Goal: Information Seeking & Learning: Learn about a topic

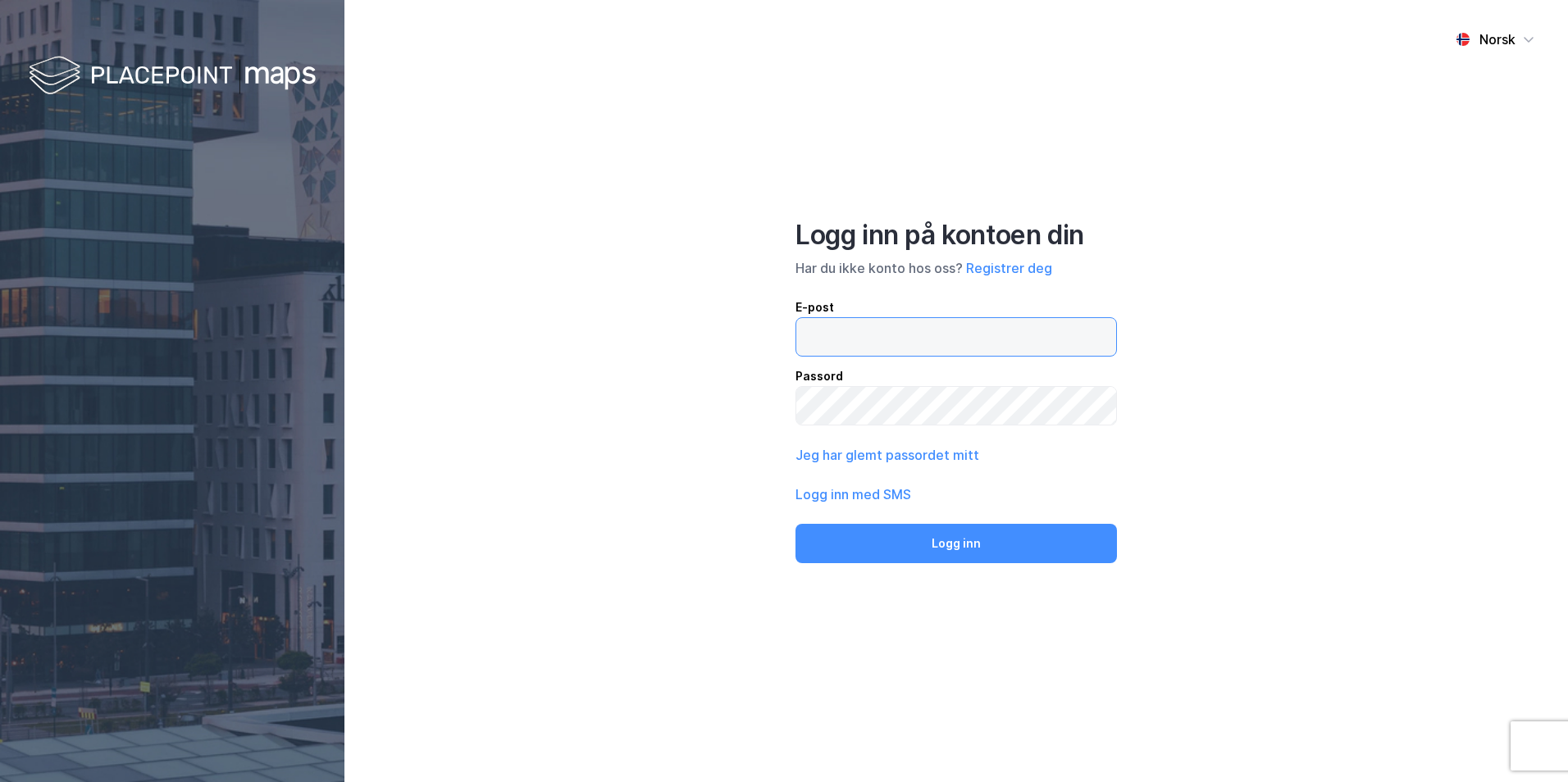
click at [890, 349] on input "email" at bounding box center [956, 337] width 319 height 38
type input "[EMAIL_ADDRESS][DOMAIN_NAME]"
click at [878, 451] on button "Jeg har glemt passordet mitt" at bounding box center [887, 455] width 184 height 19
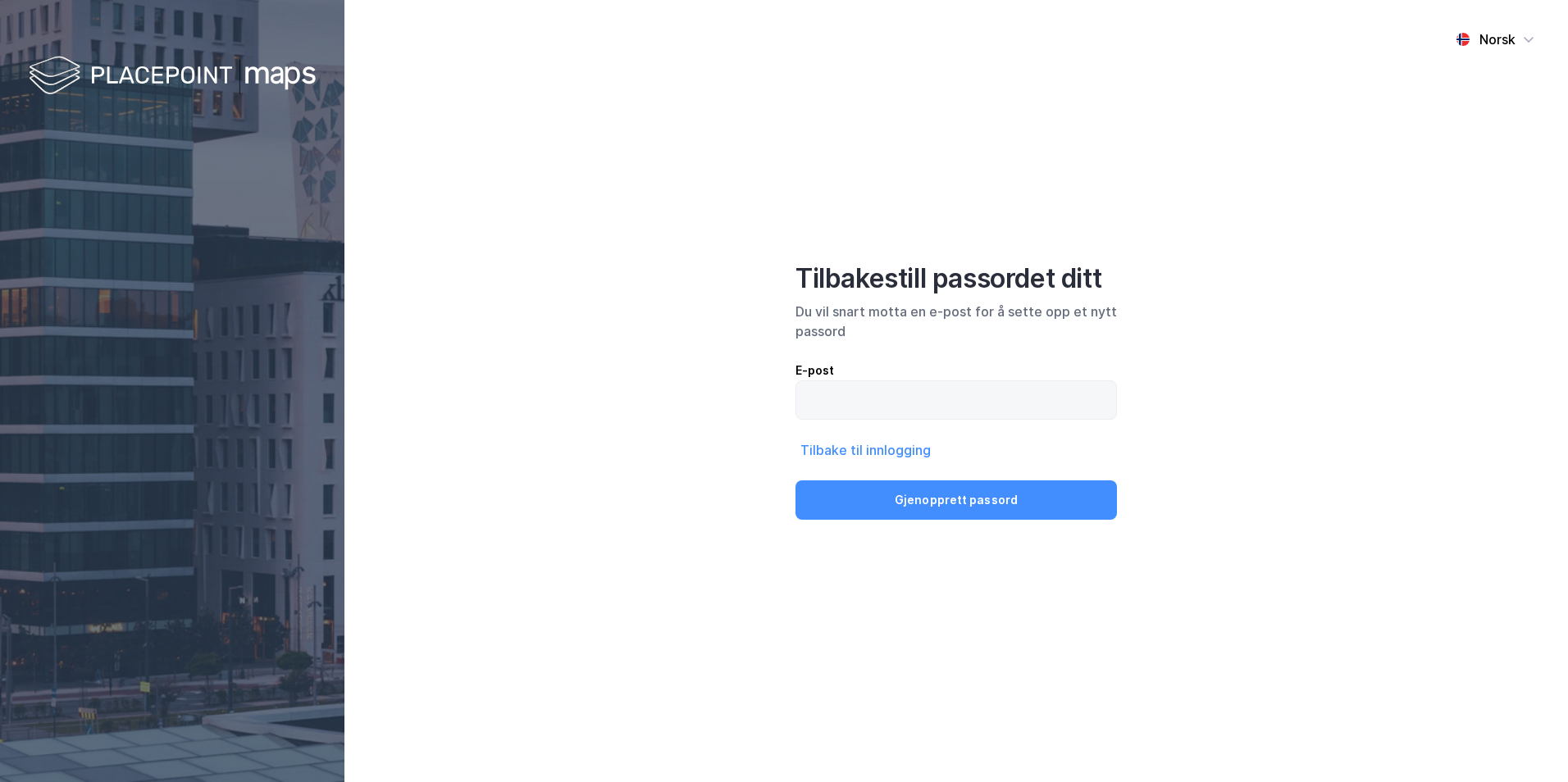
click at [880, 419] on label at bounding box center [956, 400] width 321 height 39
click at [880, 419] on input "email" at bounding box center [956, 400] width 319 height 38
click at [880, 411] on input "email" at bounding box center [956, 400] width 319 height 38
type input "[EMAIL_ADDRESS][DOMAIN_NAME]"
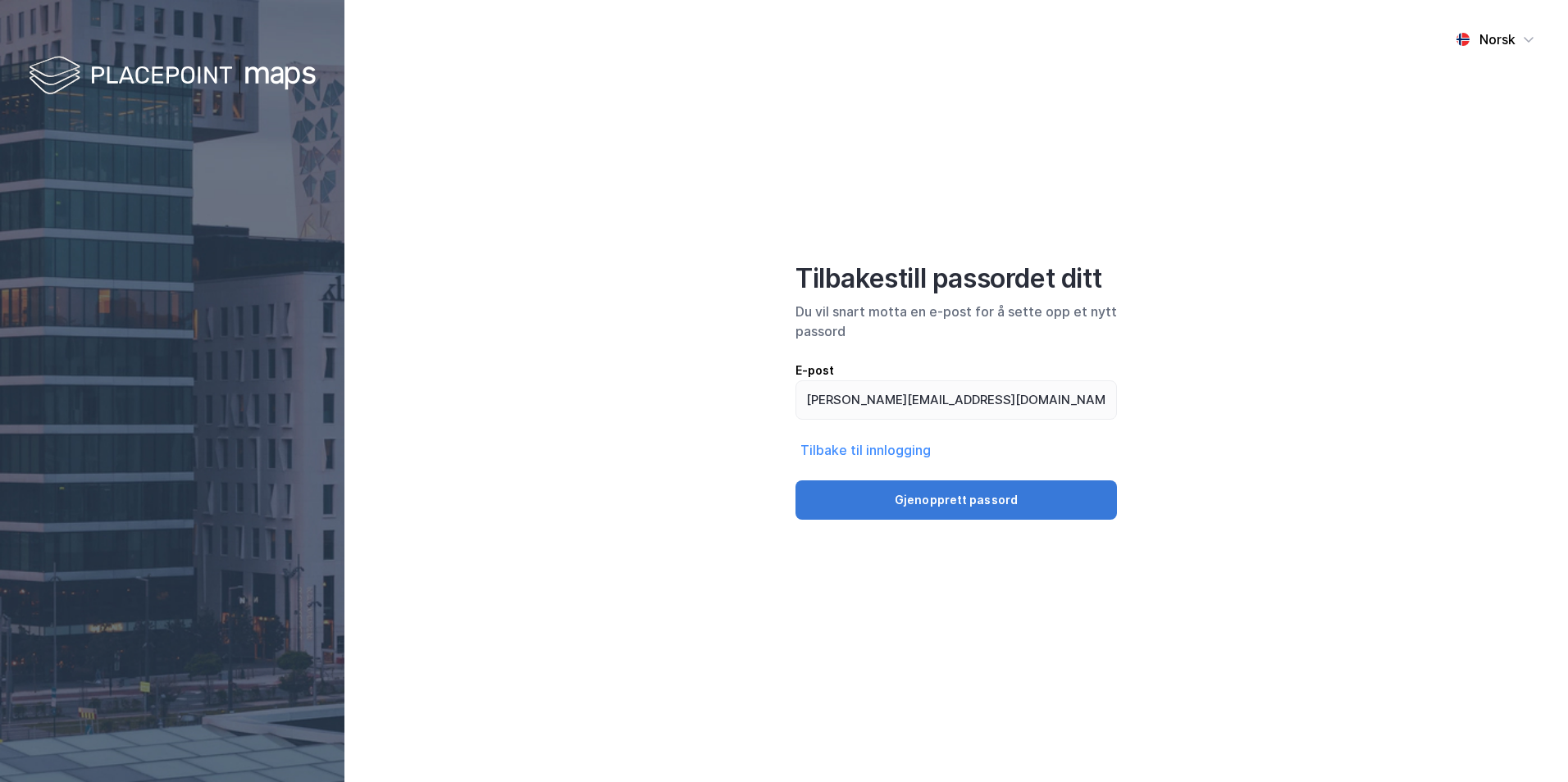
click at [878, 500] on button "Gjenopprett passord" at bounding box center [956, 500] width 321 height 39
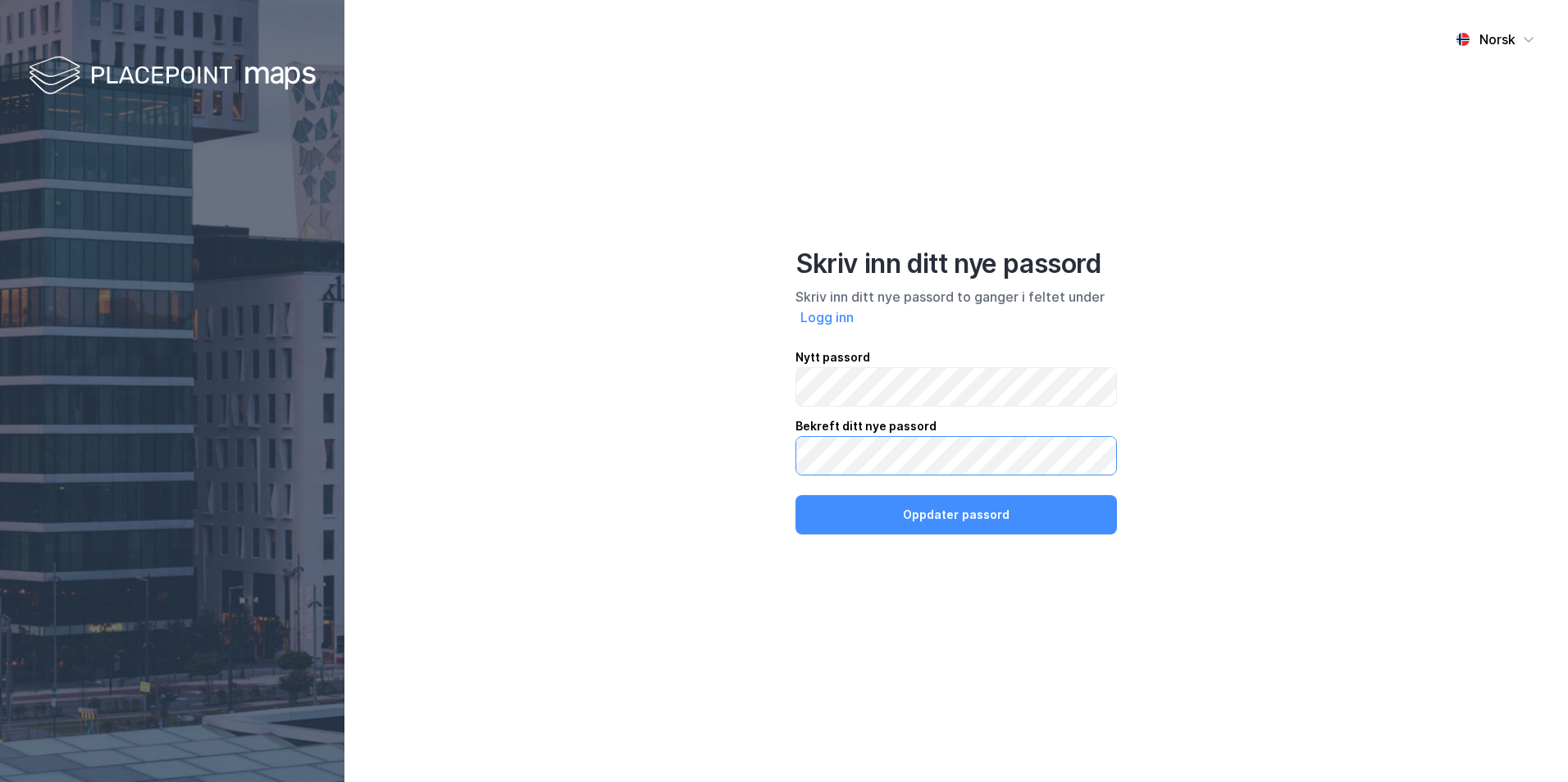
click button "Oppdater passord" at bounding box center [956, 515] width 321 height 39
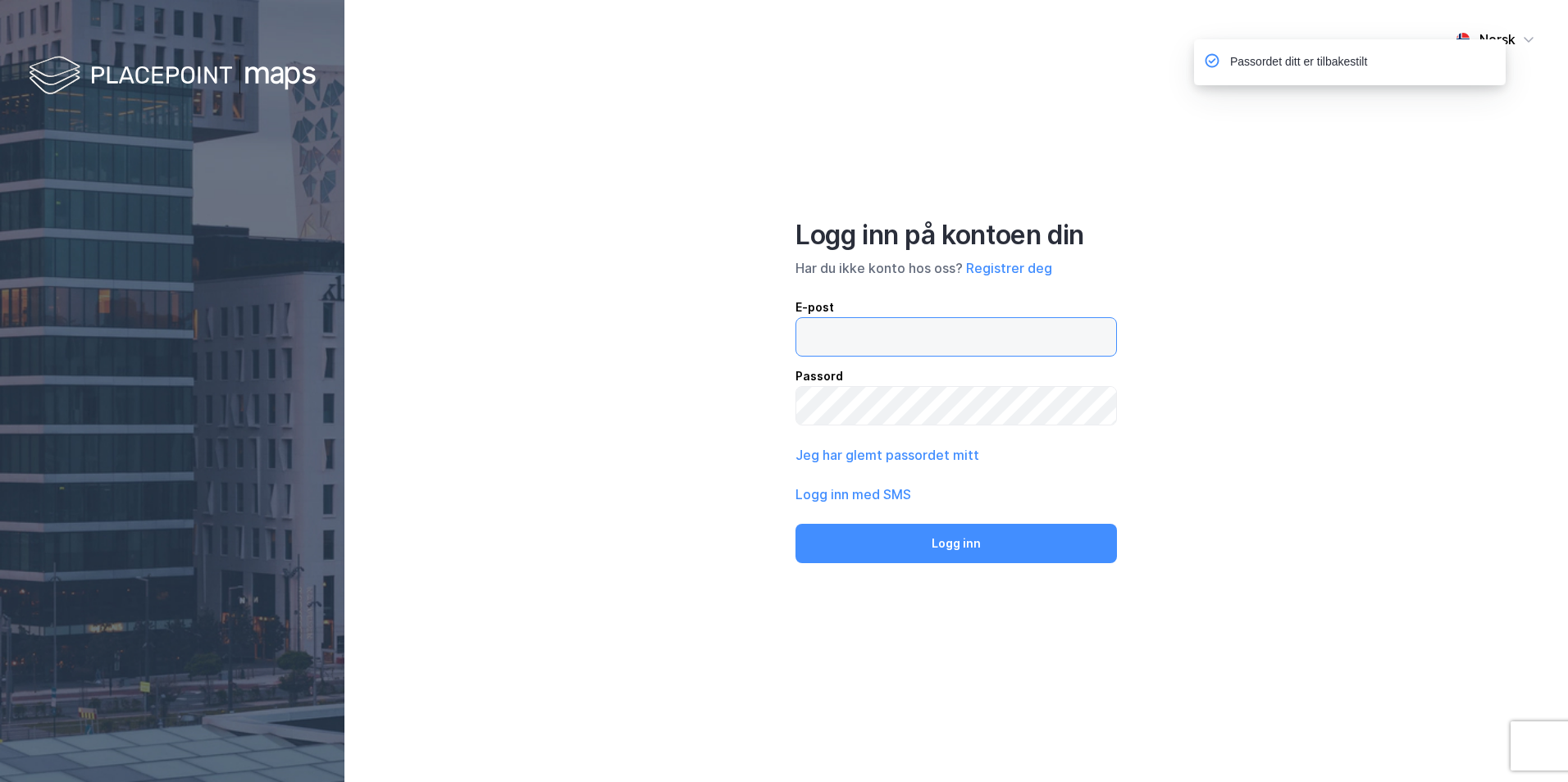
click at [848, 340] on input "email" at bounding box center [956, 337] width 319 height 38
type input "[EMAIL_ADDRESS][DOMAIN_NAME]"
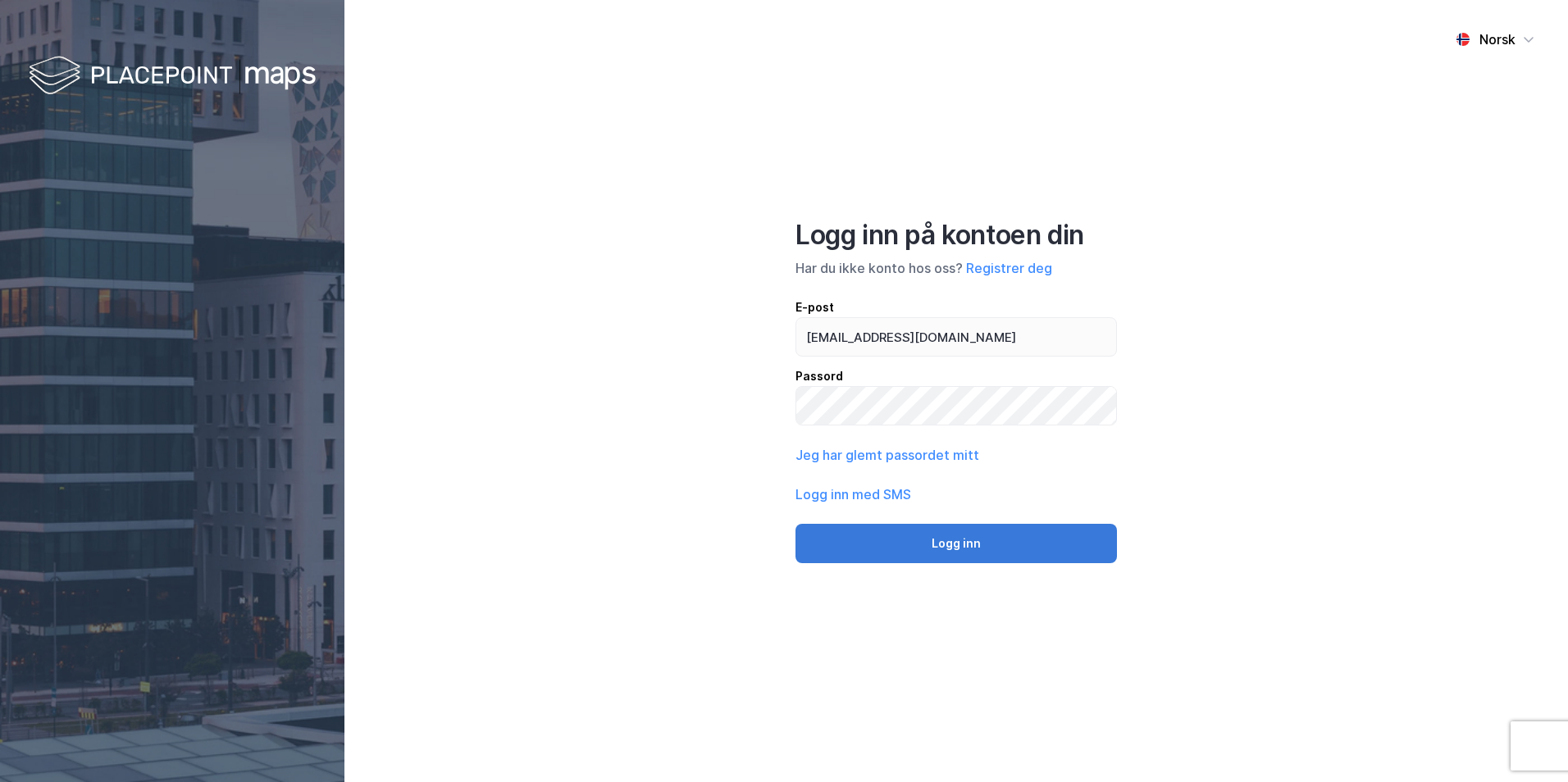
click at [867, 548] on button "Logg inn" at bounding box center [956, 543] width 321 height 39
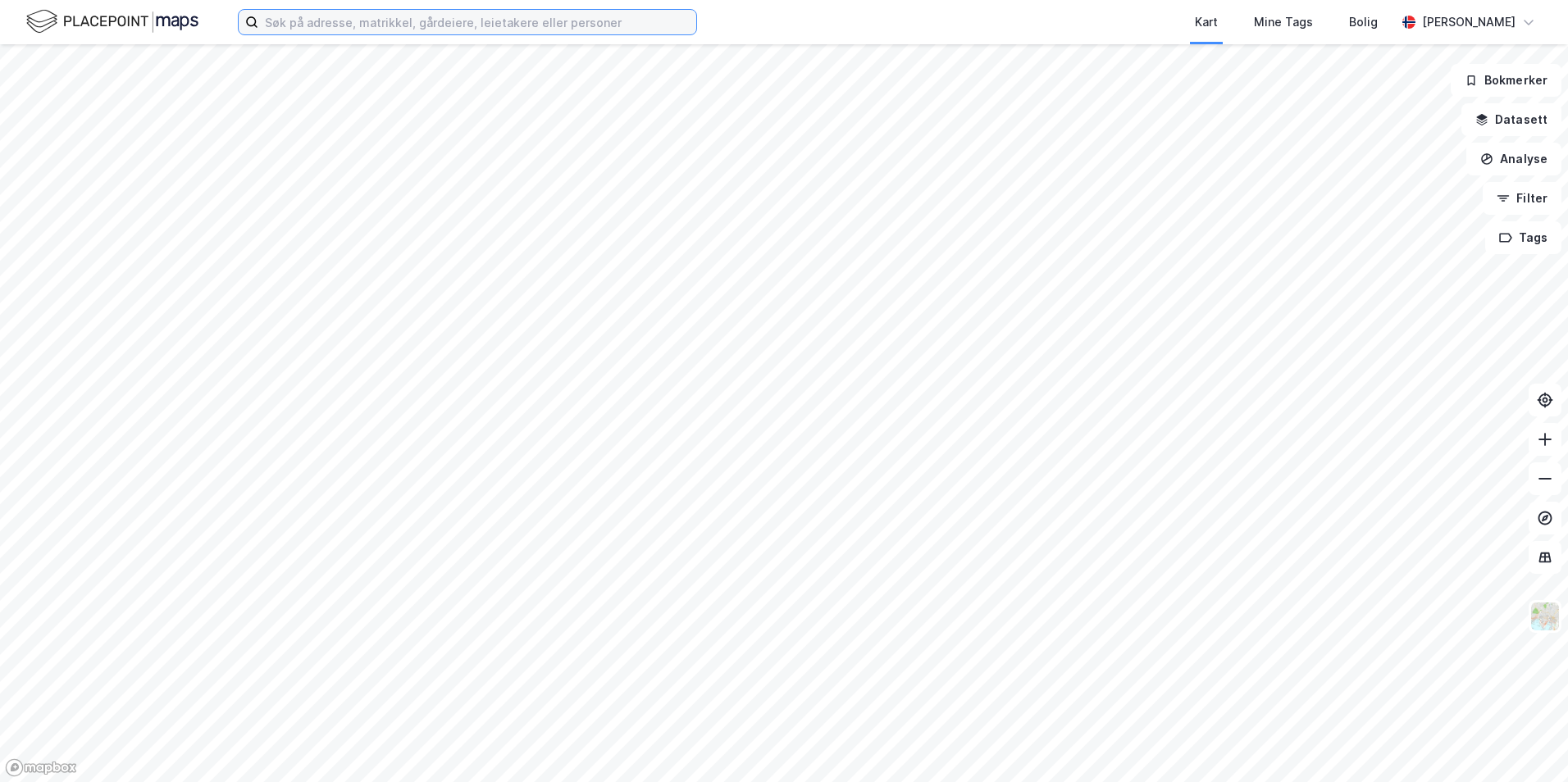
click at [402, 26] on input at bounding box center [477, 21] width 438 height 24
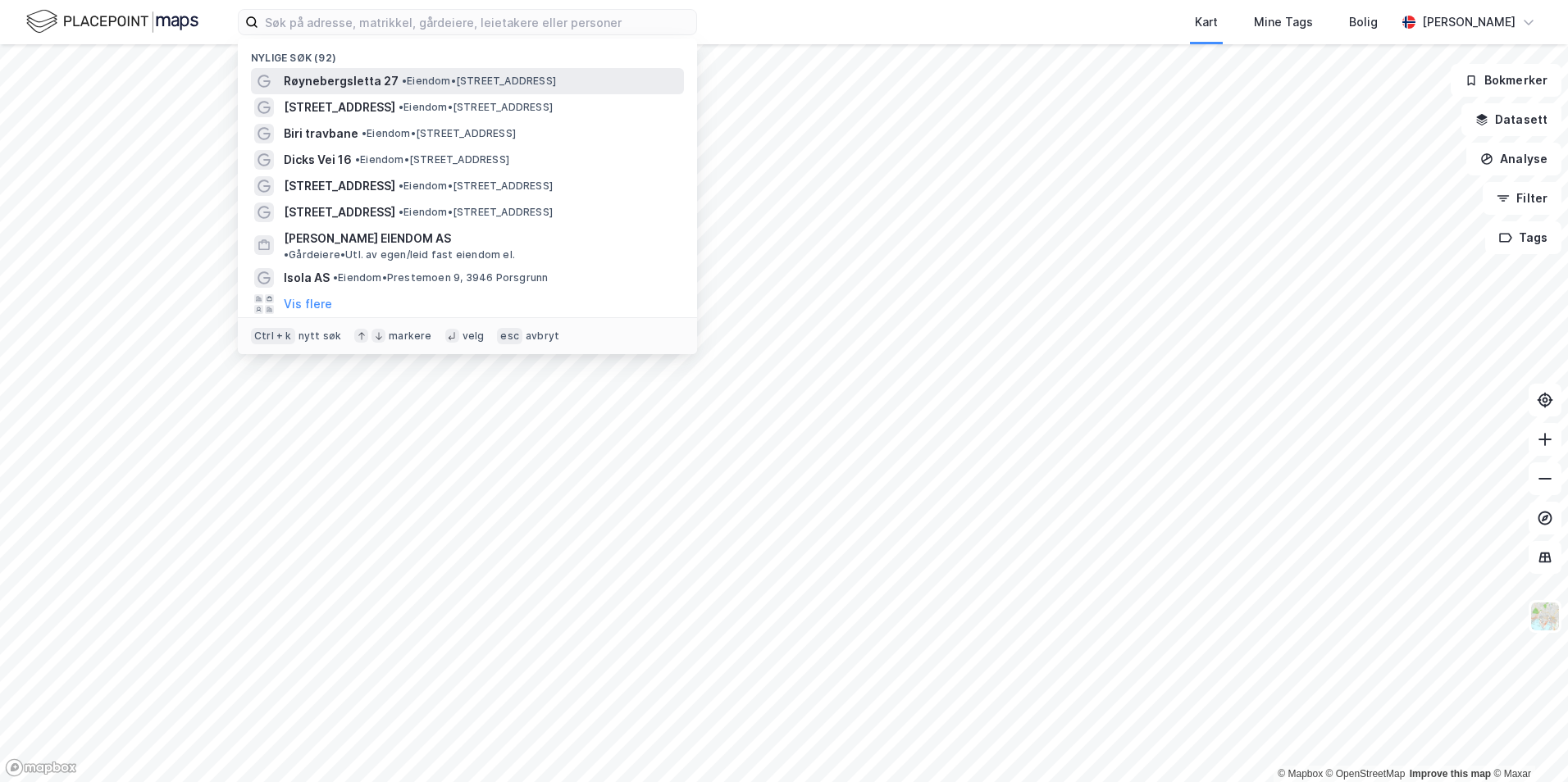
click at [350, 80] on span "Røynebergsletta 27" at bounding box center [341, 81] width 115 height 19
